Goal: Information Seeking & Learning: Learn about a topic

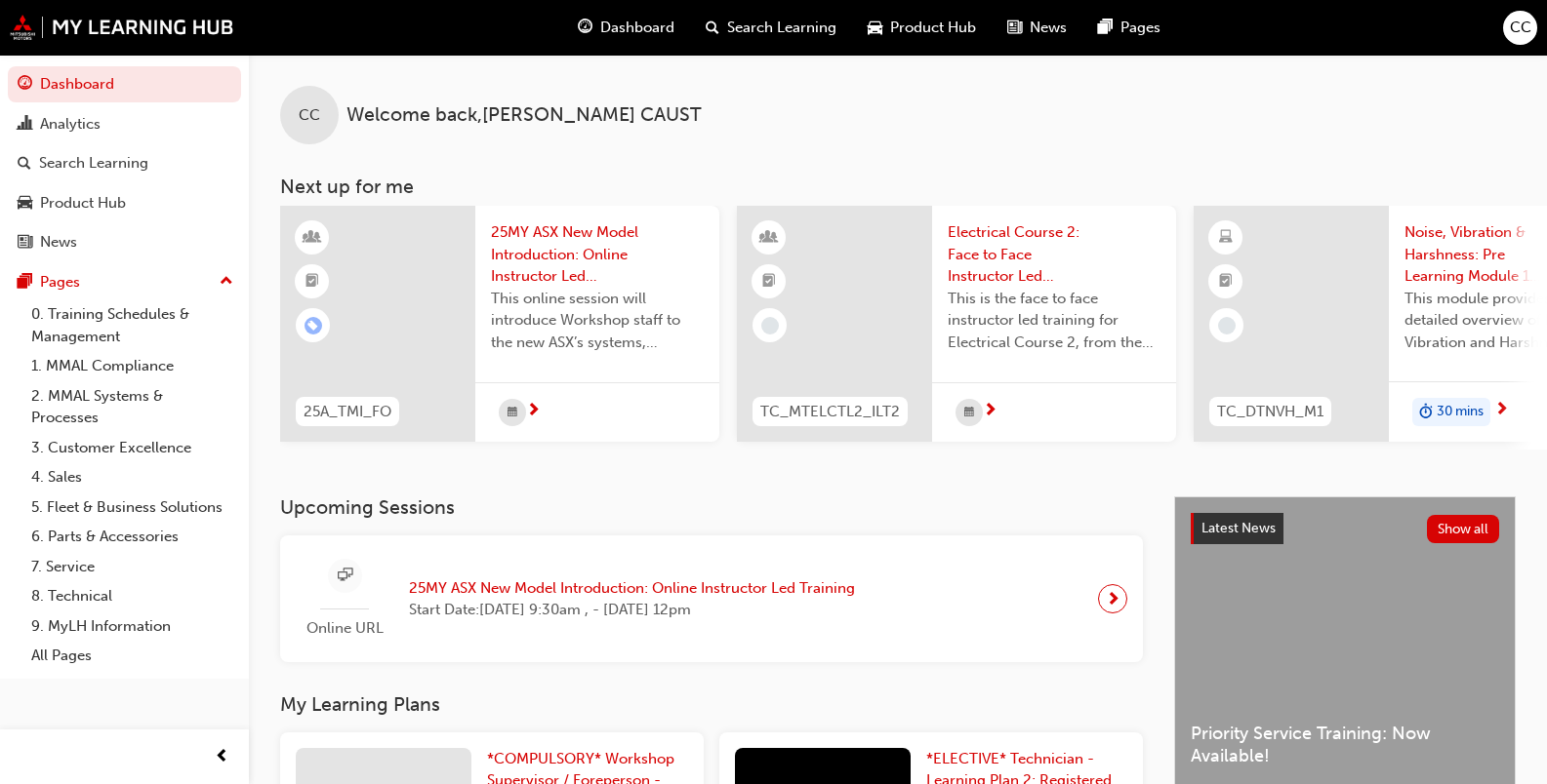
click at [510, 244] on span "25MY ASX New Model Introduction: Online Instructor Led Training" at bounding box center [597, 254] width 213 height 66
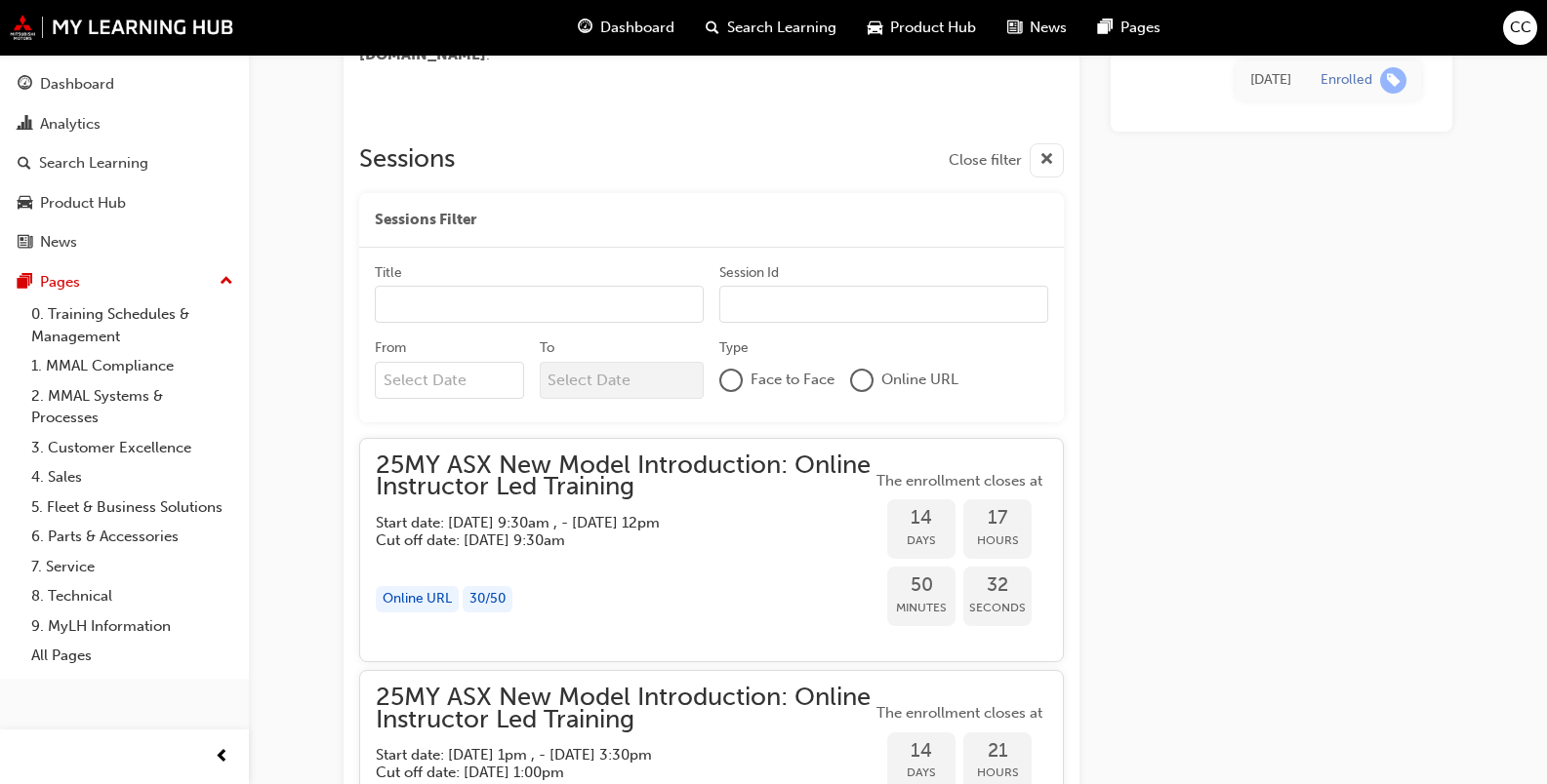
scroll to position [957, 0]
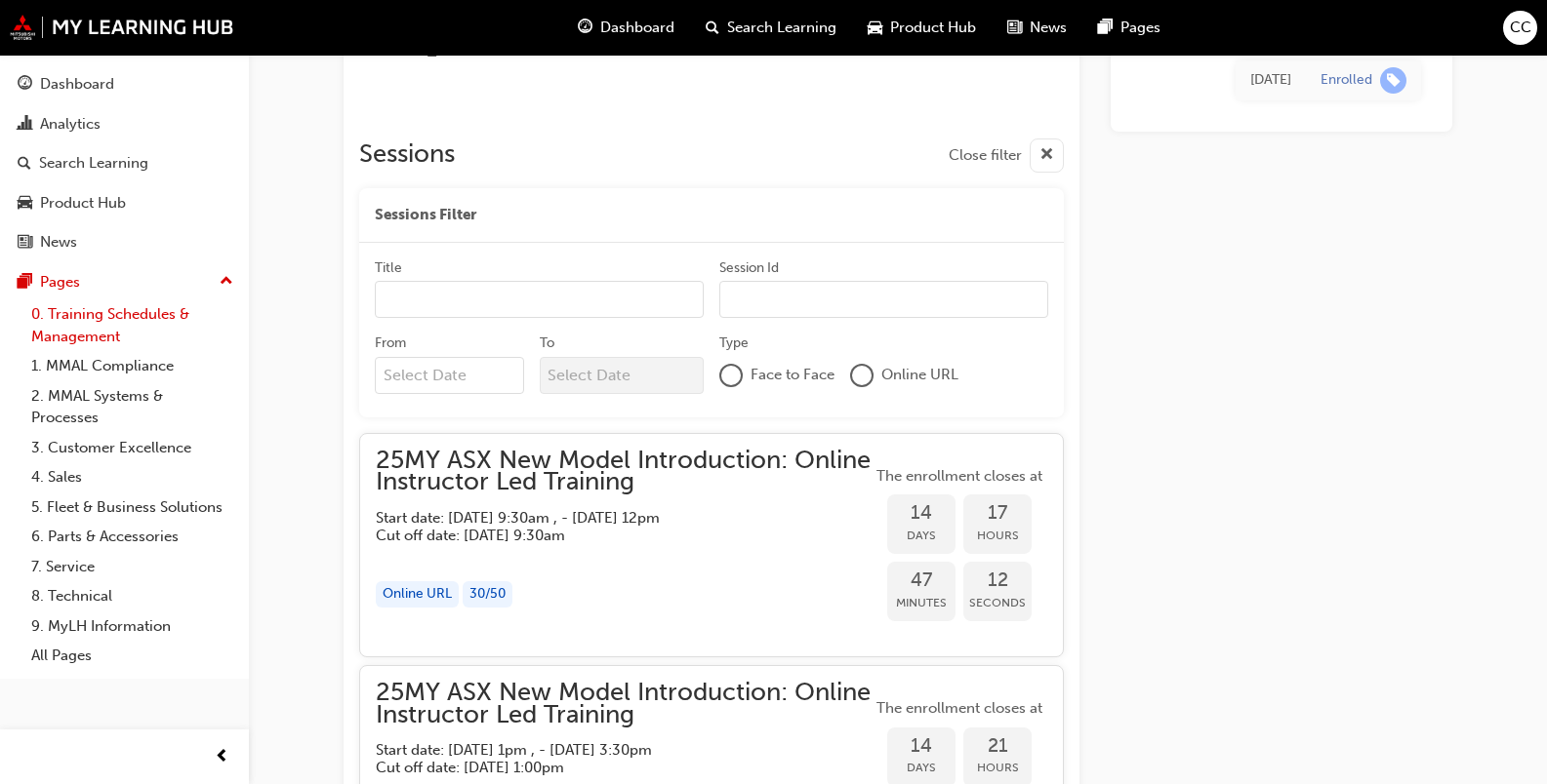
click at [90, 323] on link "0. Training Schedules & Management" at bounding box center [132, 325] width 218 height 51
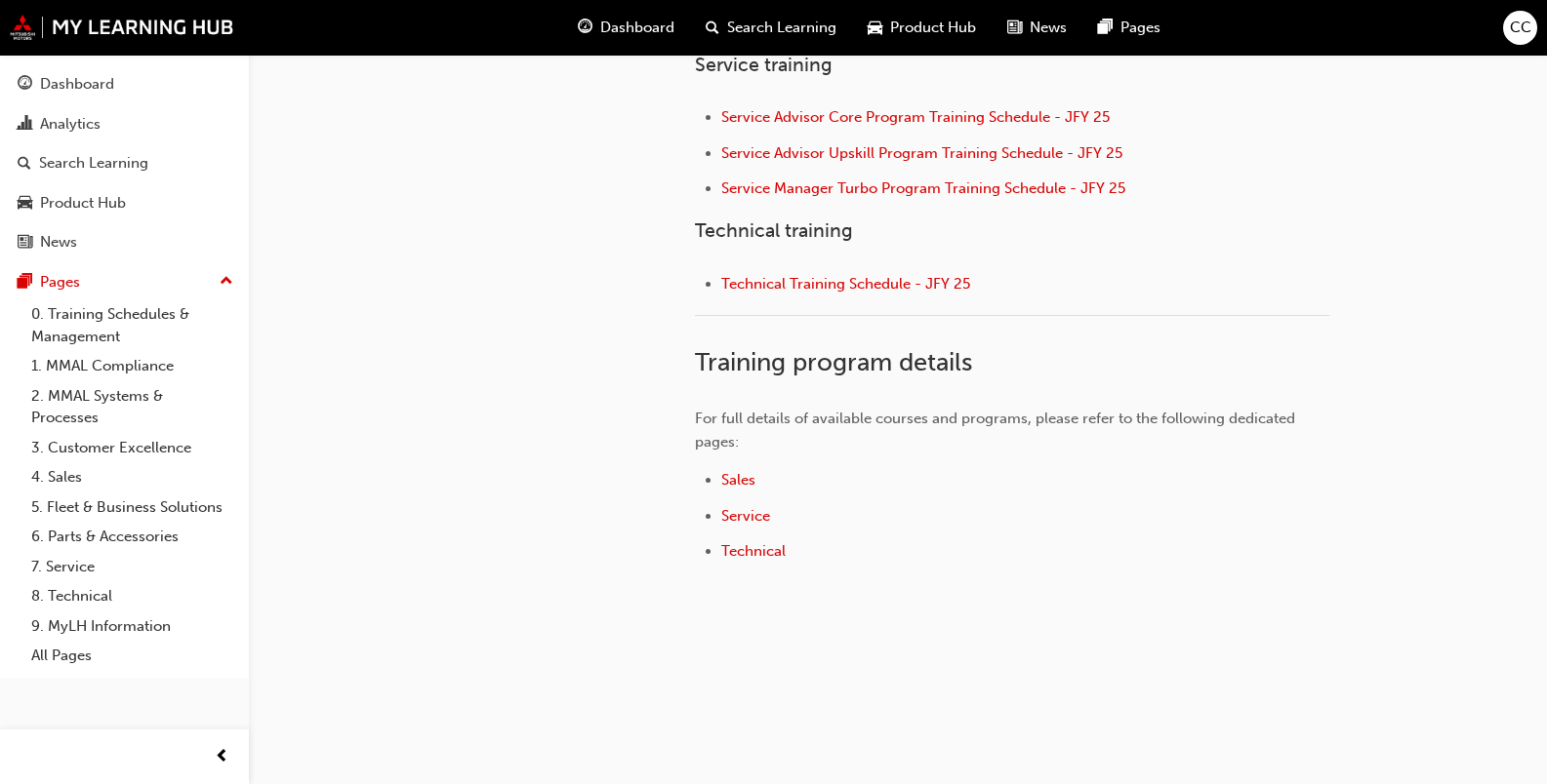
scroll to position [973, 0]
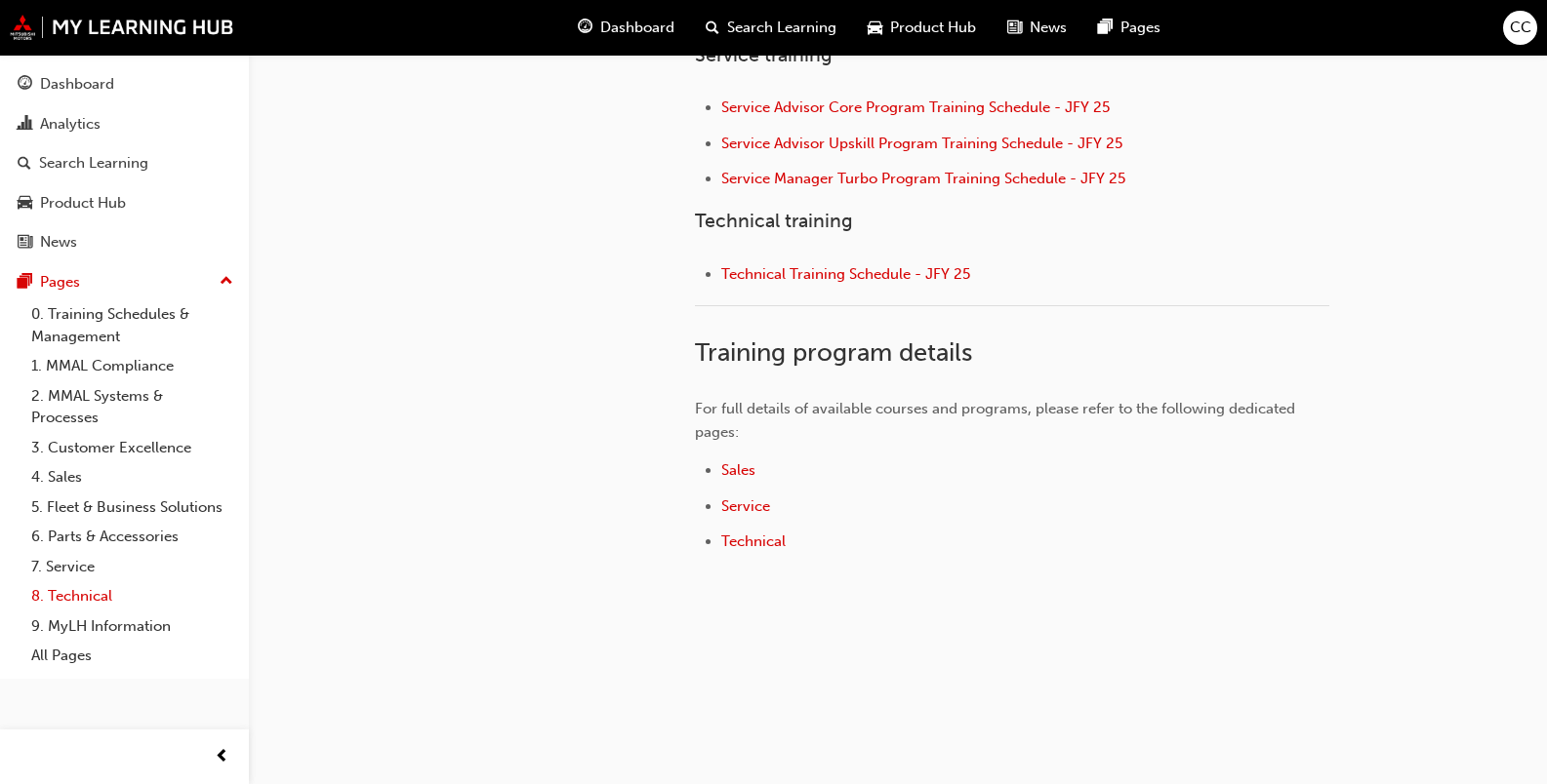
click at [82, 600] on link "8. Technical" at bounding box center [132, 596] width 218 height 31
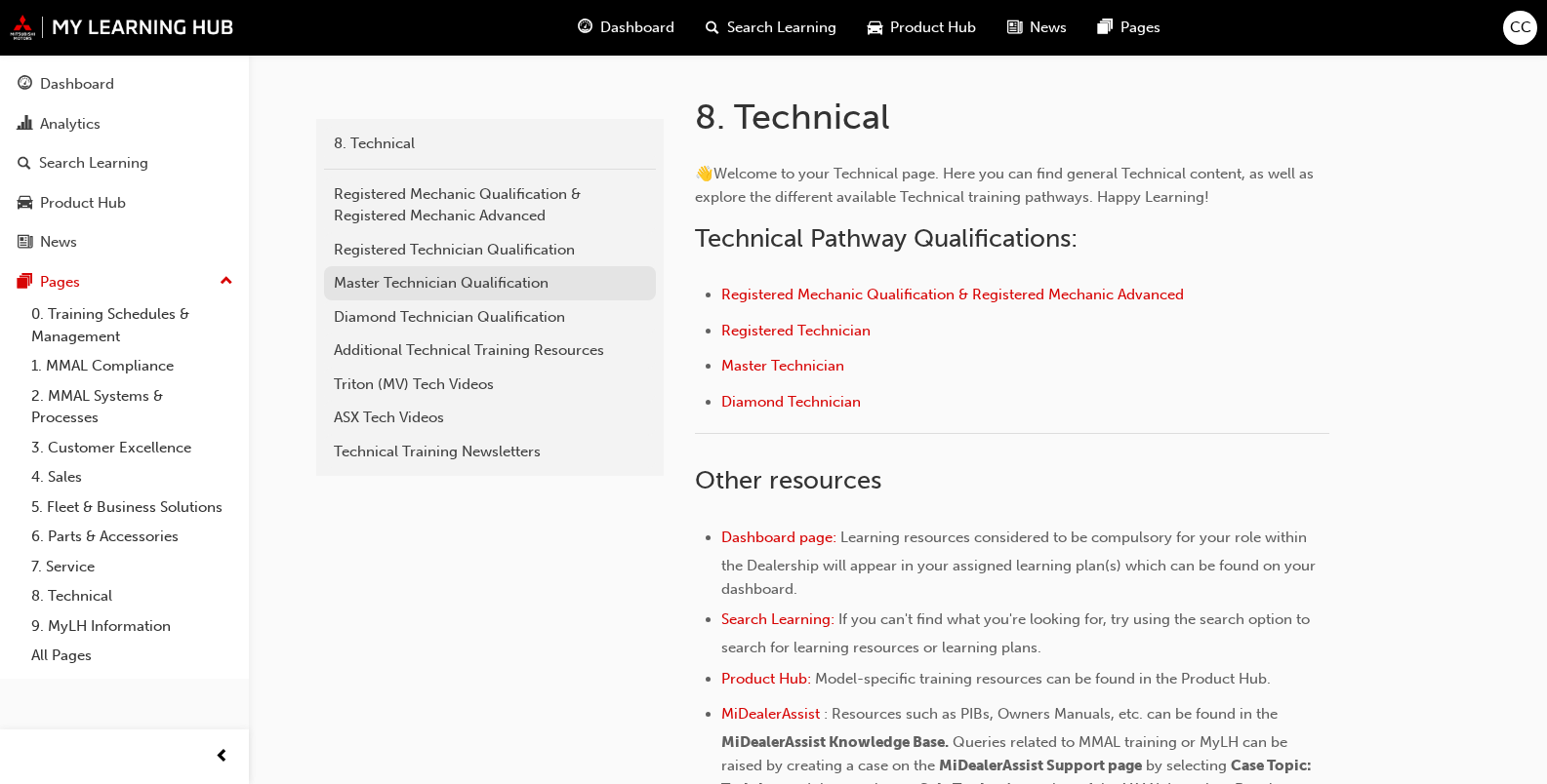
scroll to position [390, 0]
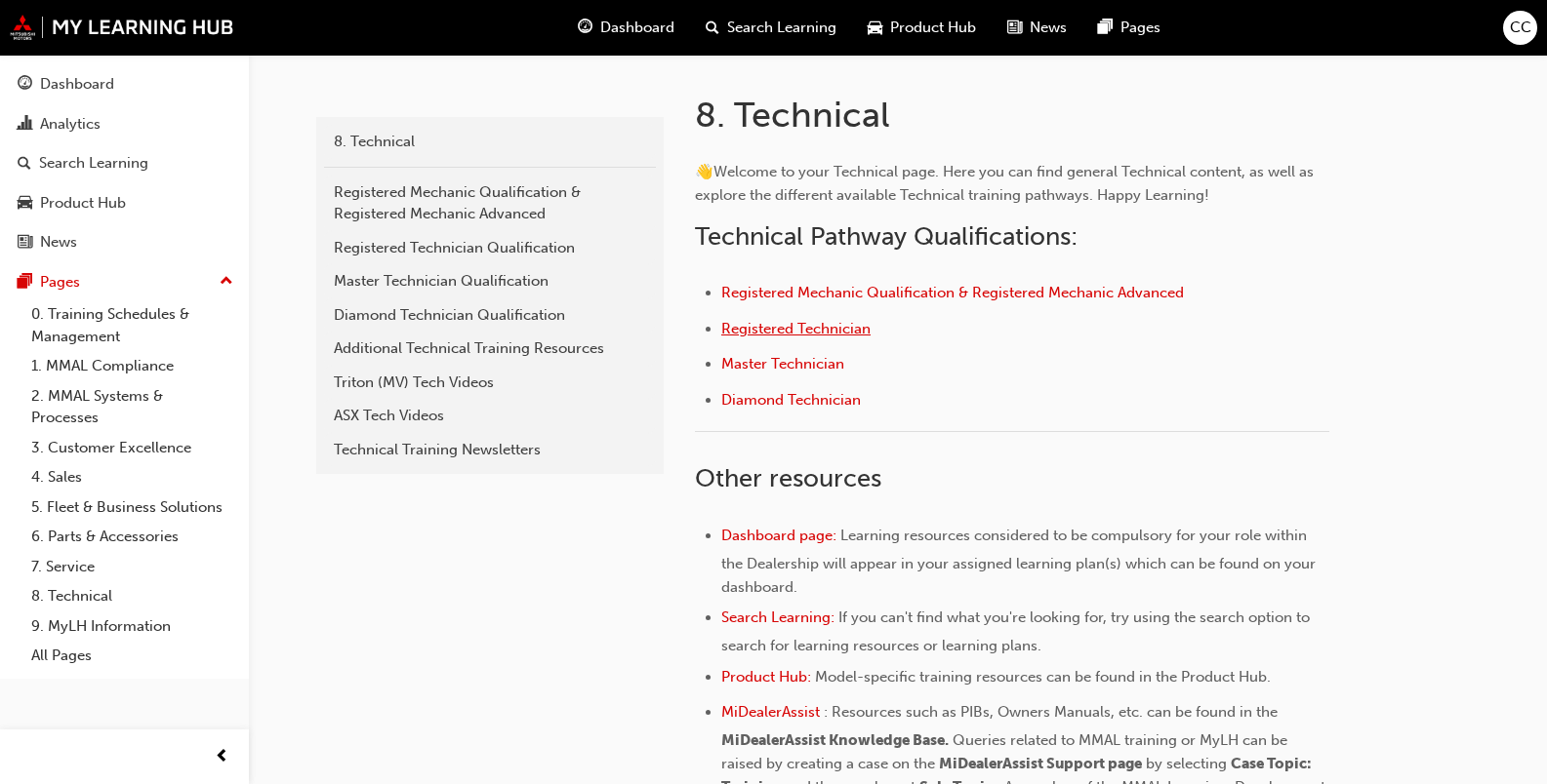
click at [743, 331] on span "Registered Technician" at bounding box center [796, 329] width 150 height 18
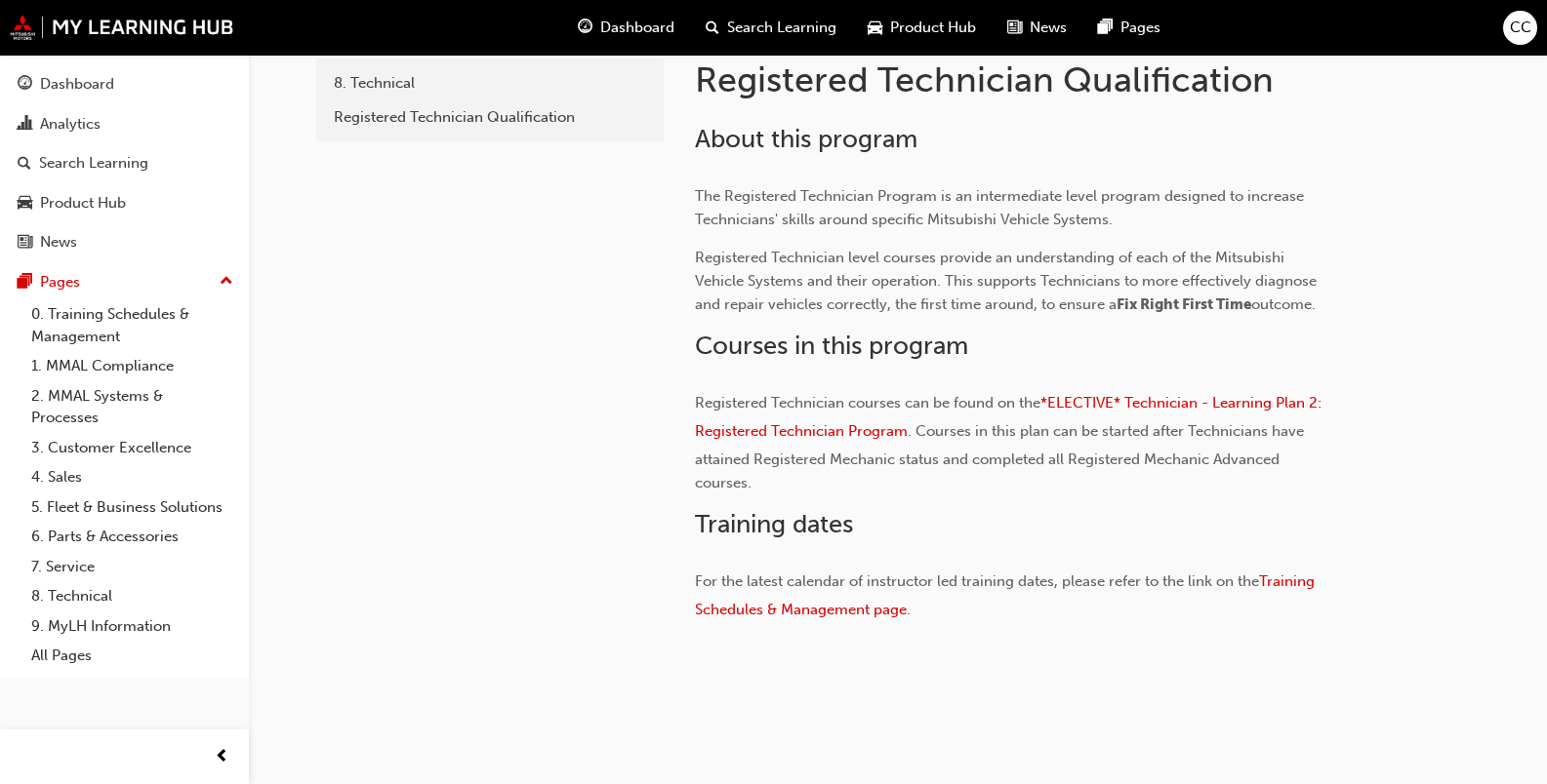
scroll to position [479, 0]
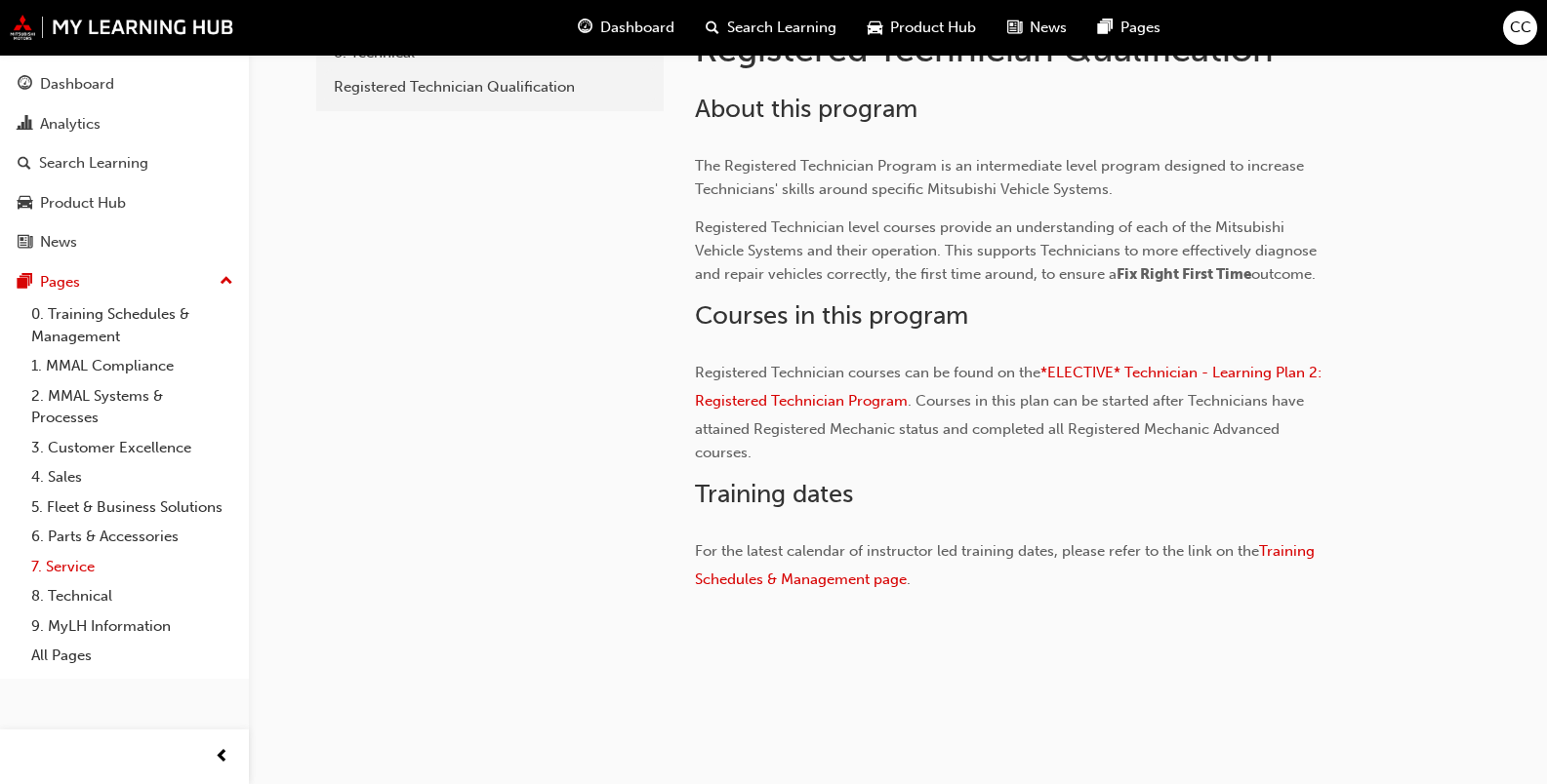
click at [69, 566] on link "7. Service" at bounding box center [132, 567] width 218 height 31
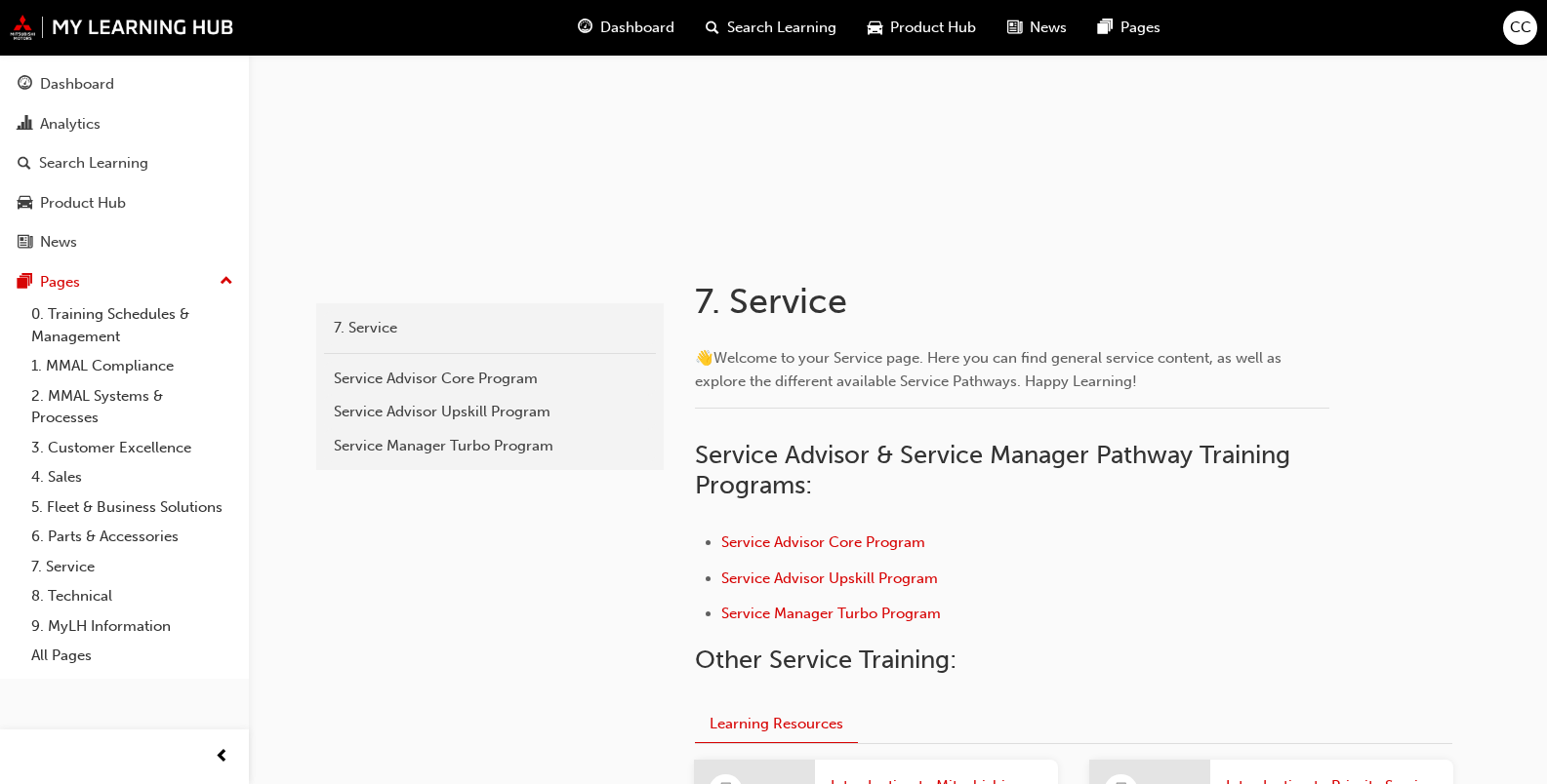
scroll to position [293, 0]
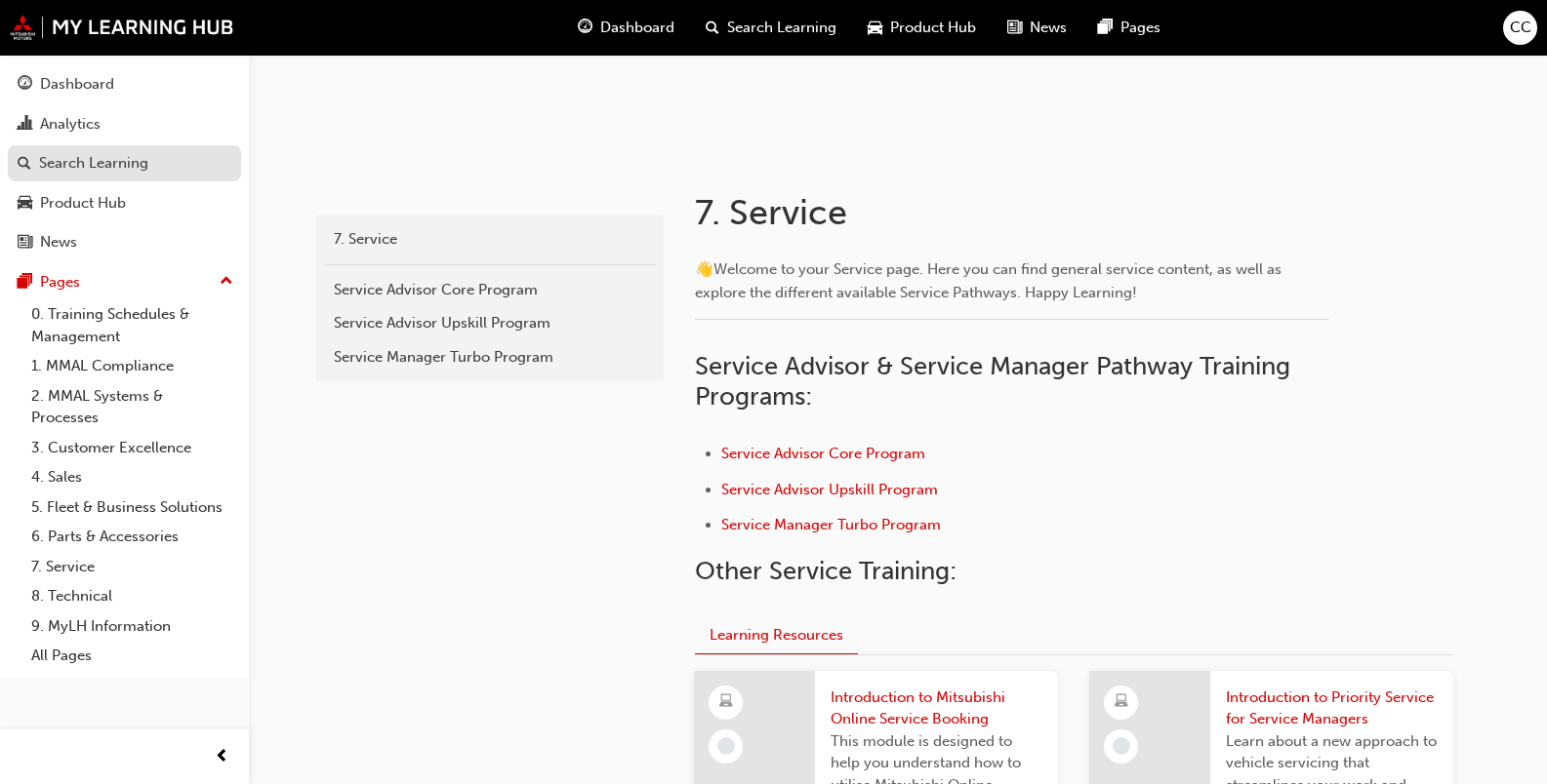
click at [74, 161] on div "Search Learning" at bounding box center [94, 163] width 109 height 23
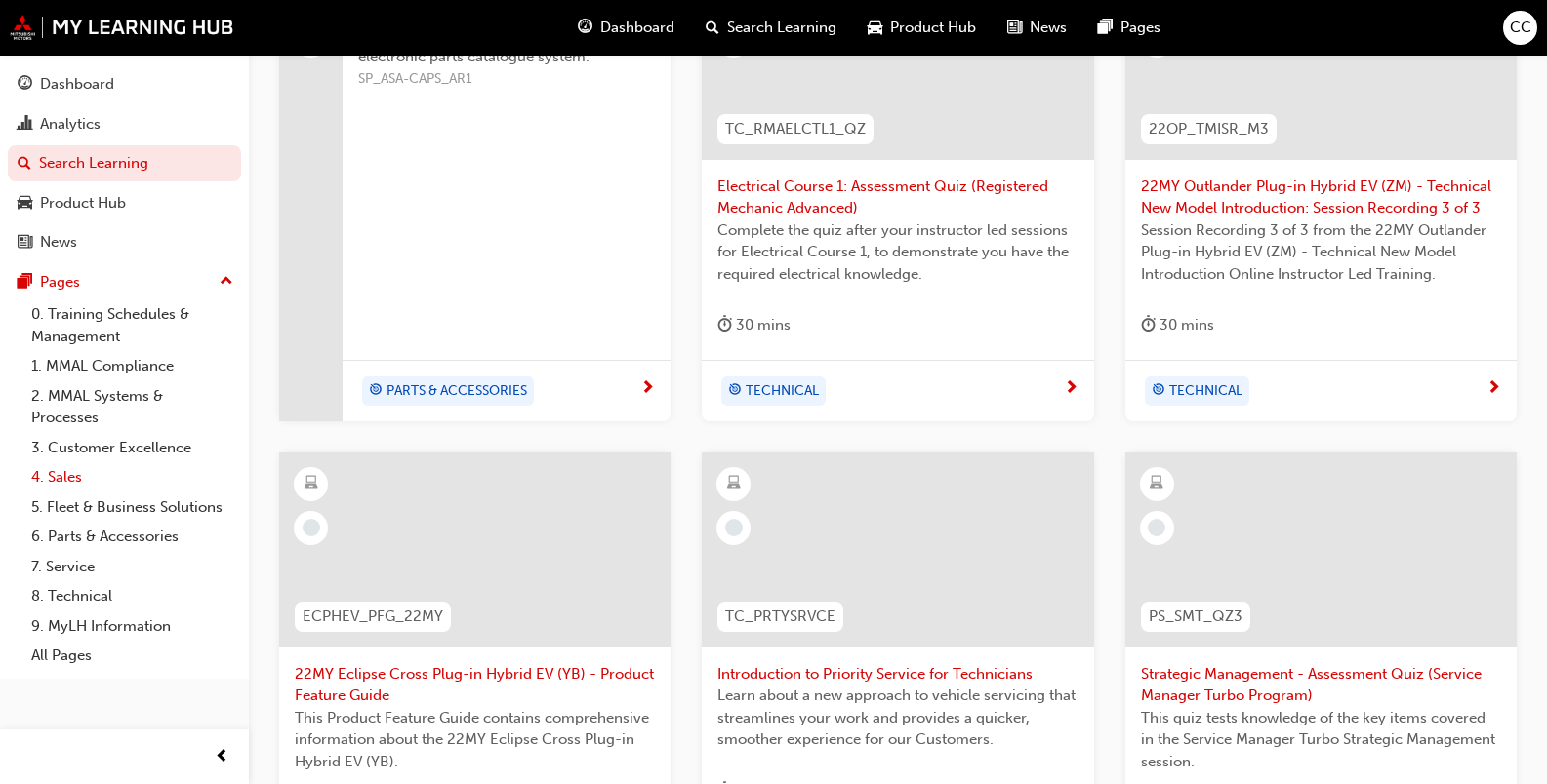
scroll to position [488, 0]
